Goal: Download file/media

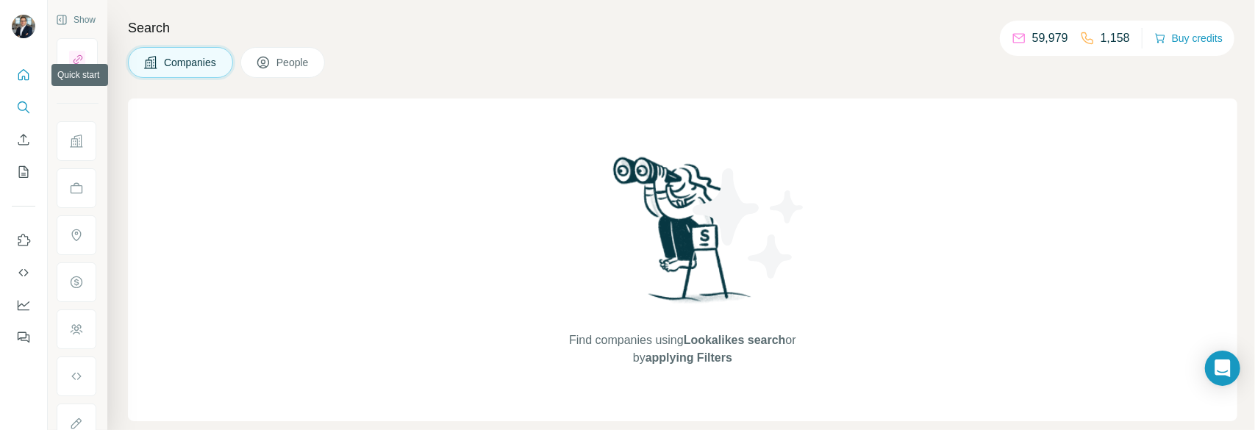
click at [31, 80] on button "Quick start" at bounding box center [24, 75] width 24 height 26
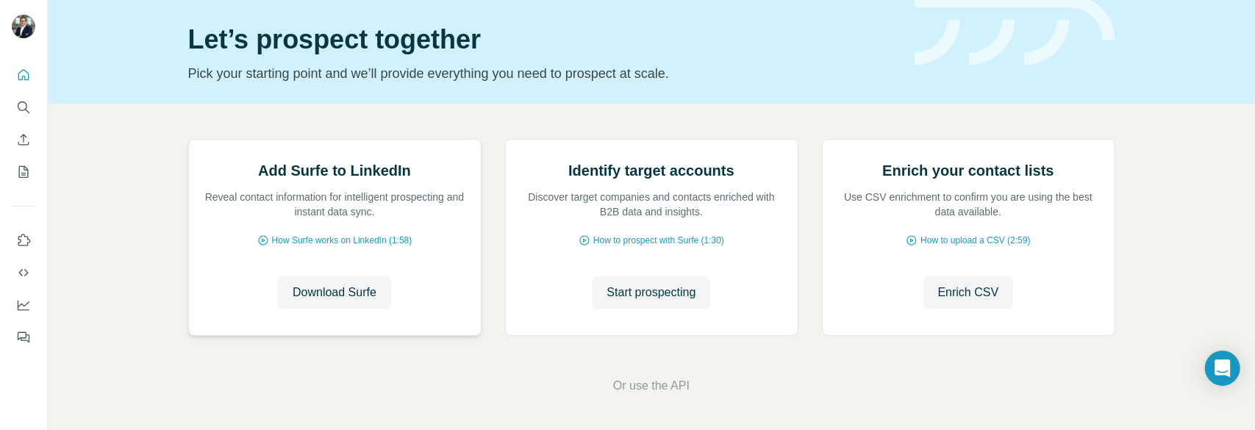
scroll to position [147, 0]
click at [328, 301] on span "Download Surfe" at bounding box center [335, 293] width 84 height 18
